Goal: Information Seeking & Learning: Learn about a topic

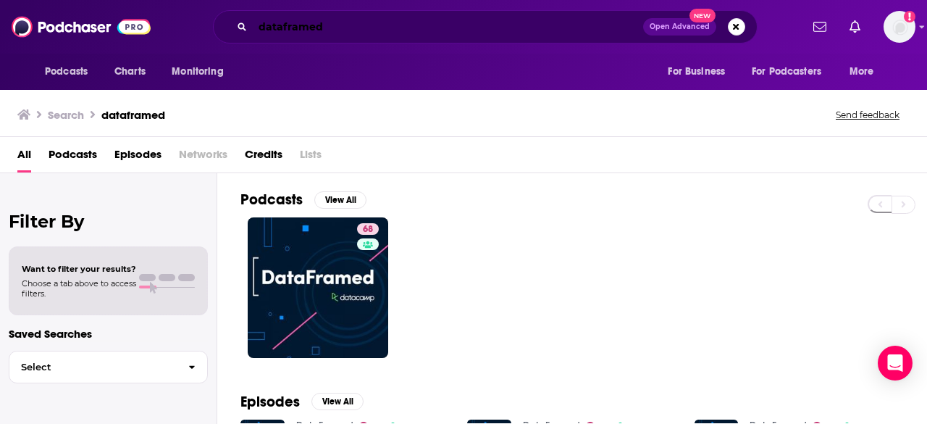
click at [297, 27] on input "dataframed" at bounding box center [448, 26] width 391 height 23
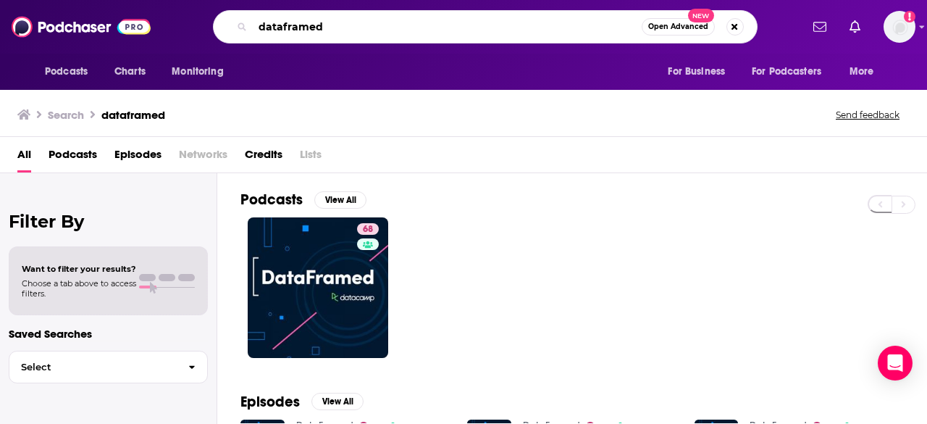
click at [297, 27] on input "dataframed" at bounding box center [447, 26] width 389 height 23
type input "elevate with [PERSON_NAME]"
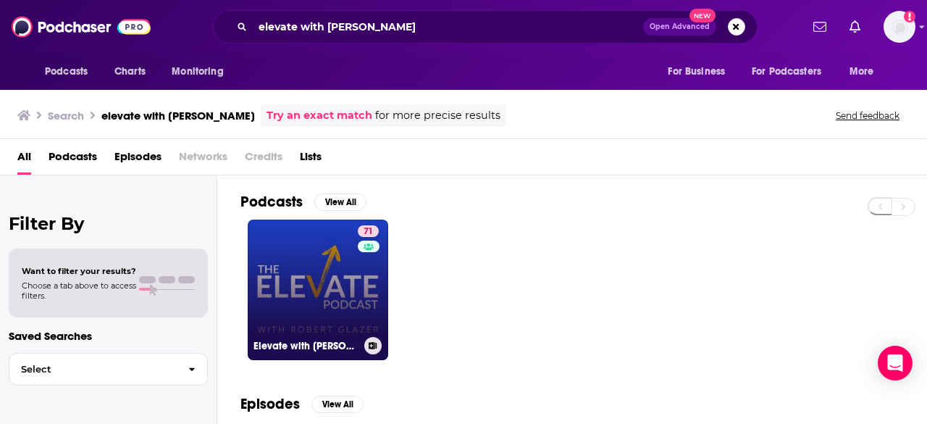
click at [309, 293] on link "71 Elevate with [PERSON_NAME]" at bounding box center [318, 290] width 141 height 141
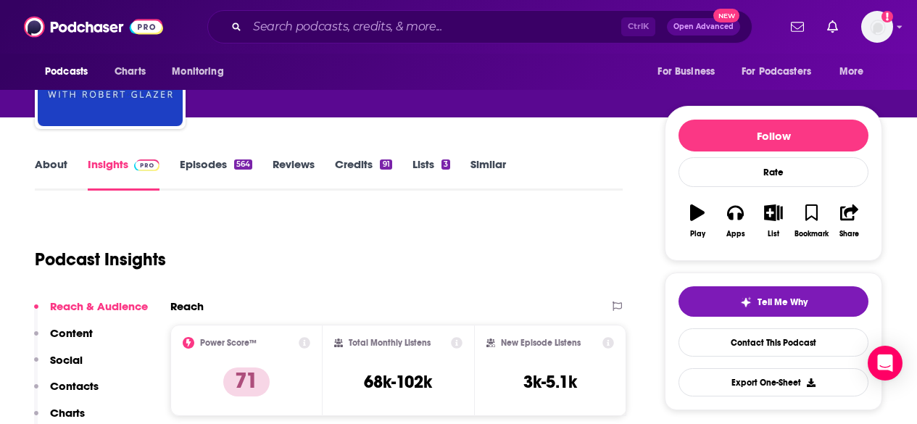
scroll to position [145, 0]
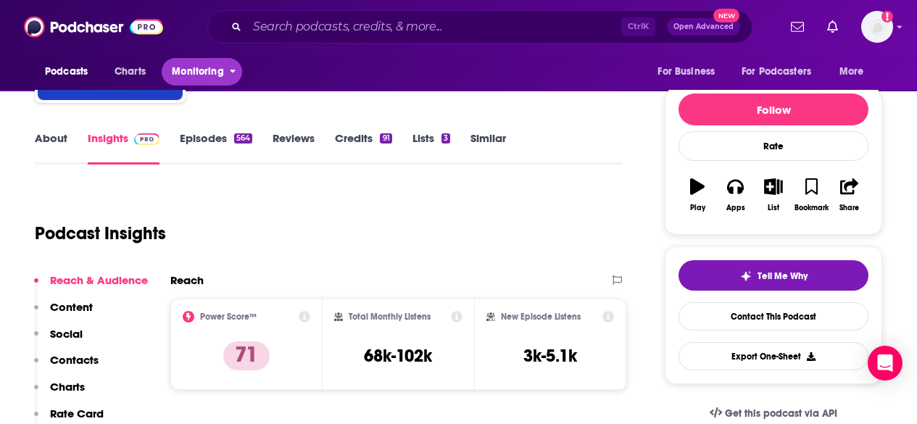
click at [218, 75] on span "Monitoring" at bounding box center [197, 72] width 51 height 20
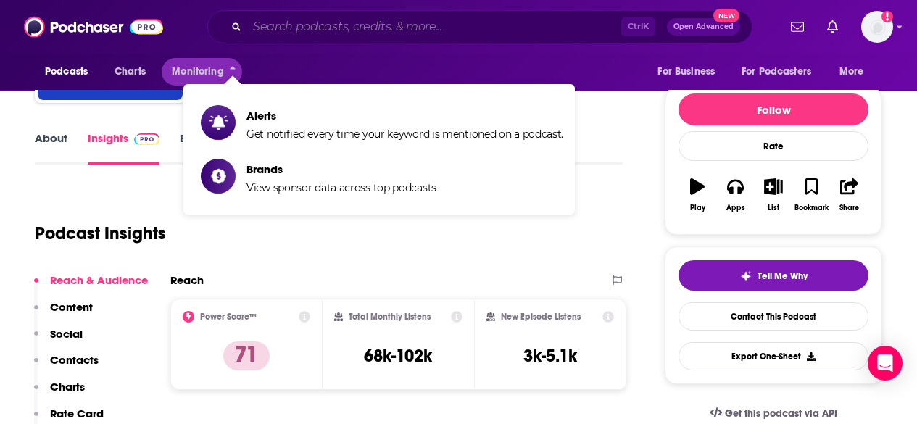
click at [270, 31] on input "Search podcasts, credits, & more..." at bounding box center [434, 26] width 374 height 23
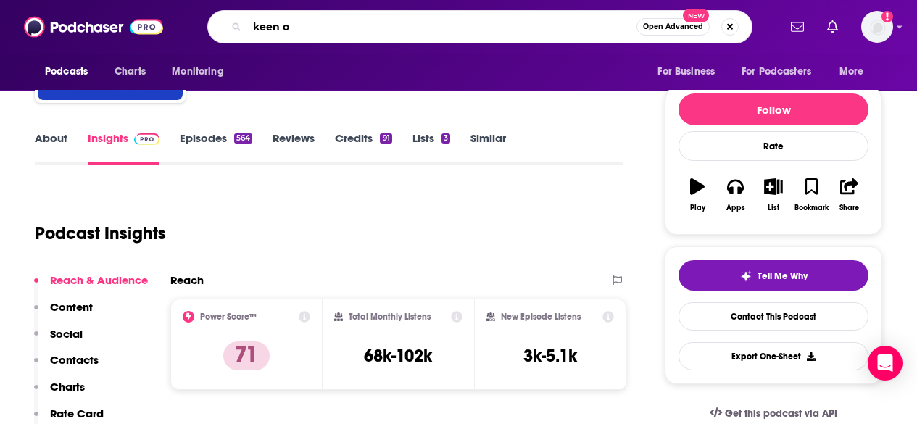
type input "keen on"
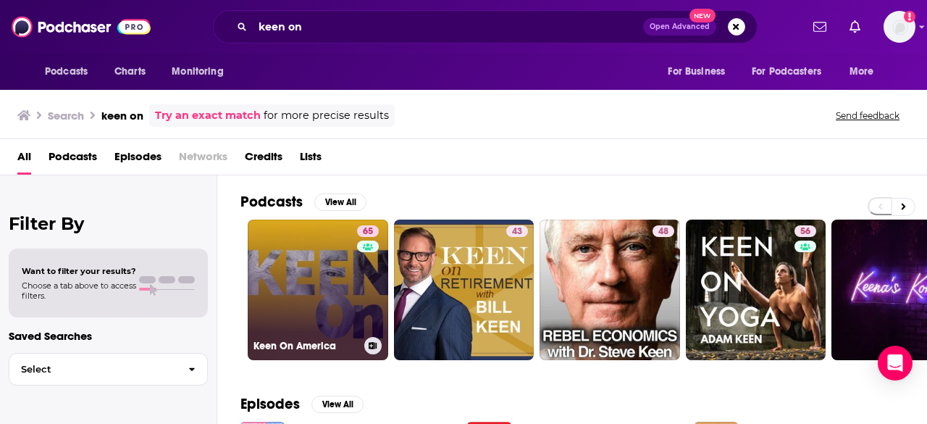
click at [314, 286] on link "65 Keen On America" at bounding box center [318, 290] width 141 height 141
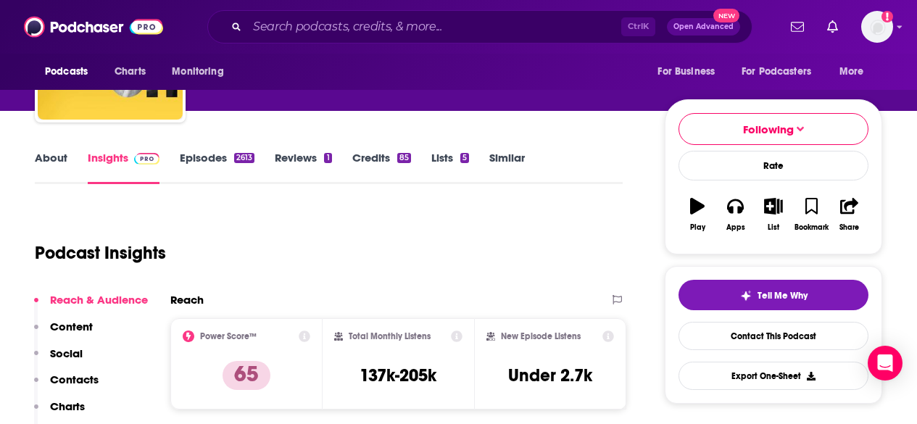
scroll to position [145, 0]
